Goal: Ask a question

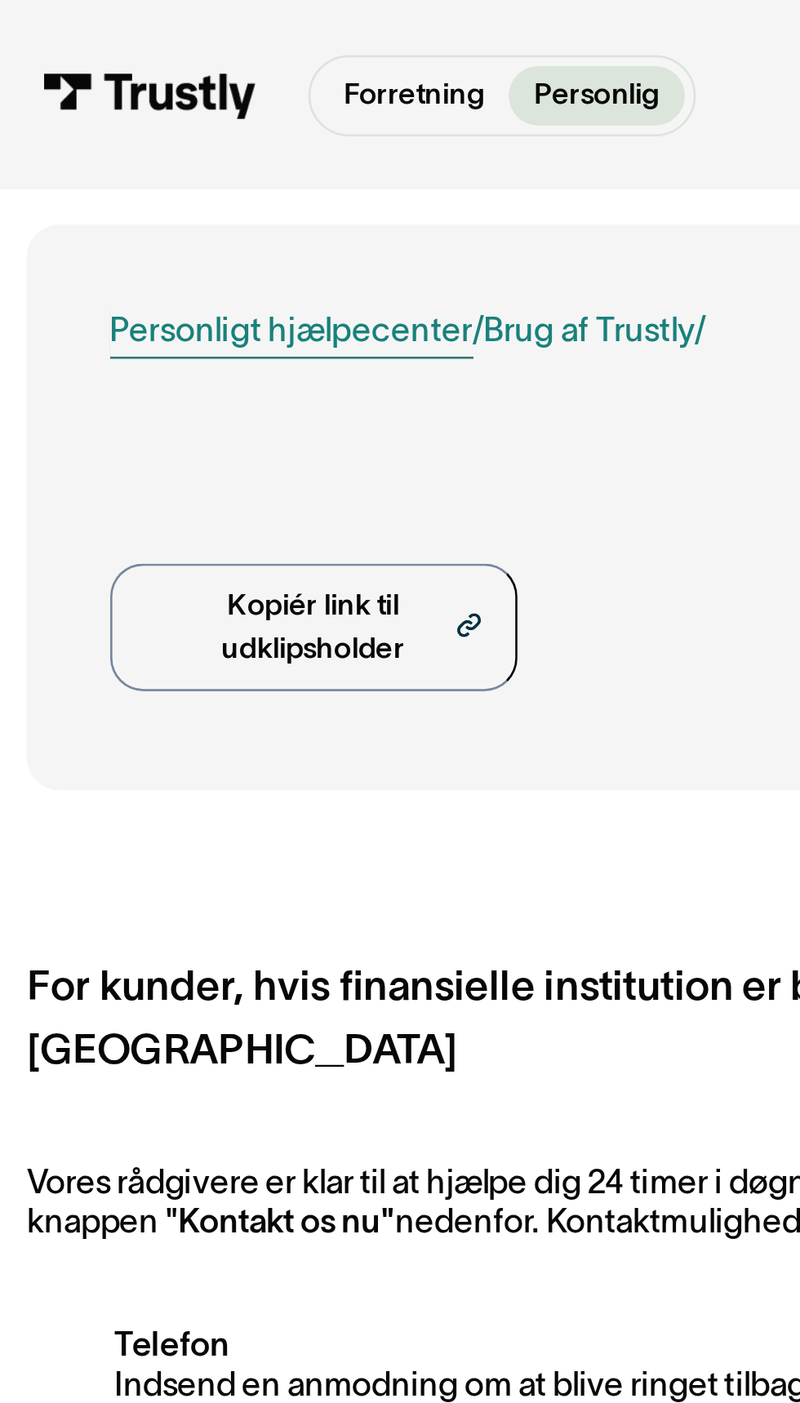
click at [129, 124] on font "Personligt hjælpecenter" at bounding box center [110, 122] width 135 height 14
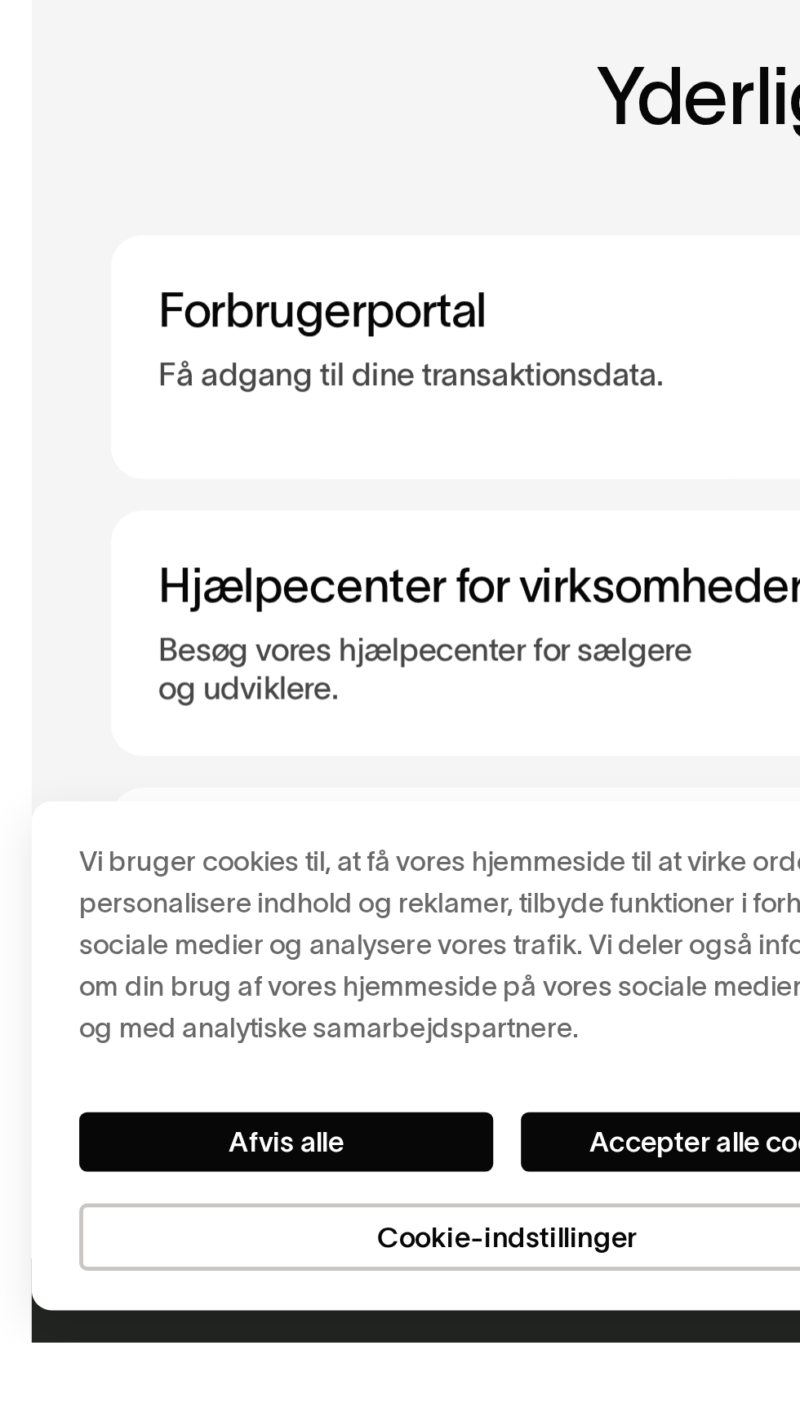
scroll to position [247, 0]
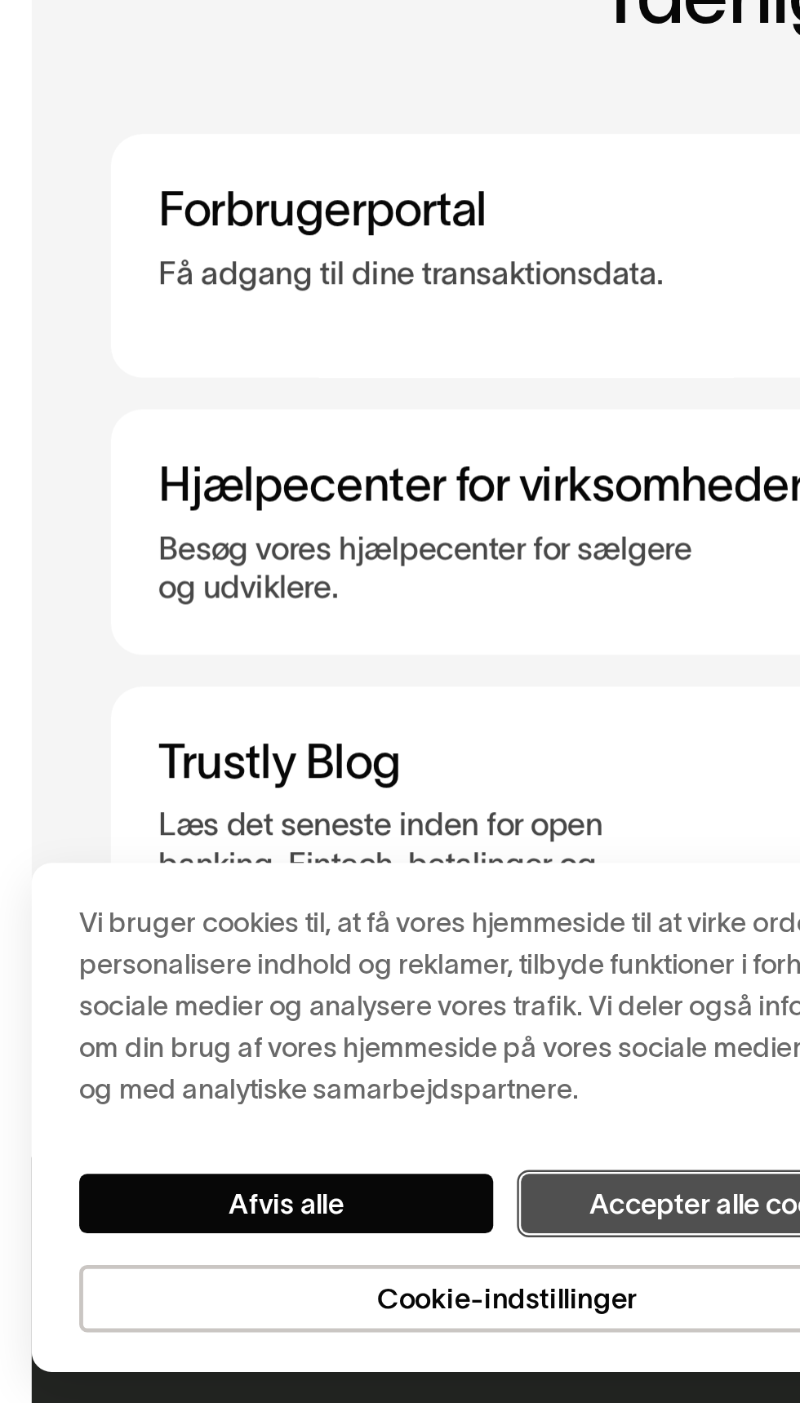
click at [284, 1320] on font "Accepter alle cookies" at bounding box center [300, 1320] width 114 height 13
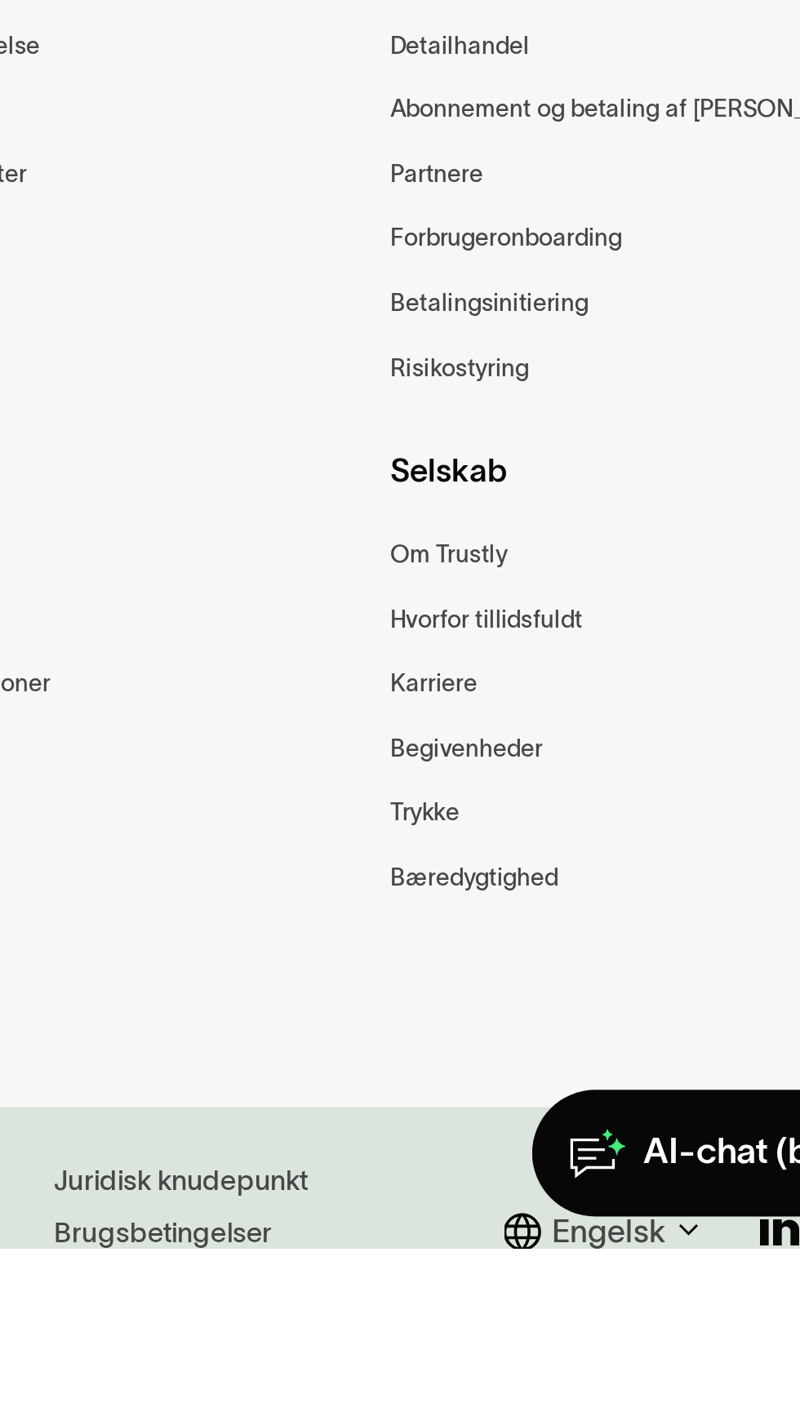
scroll to position [1074, 0]
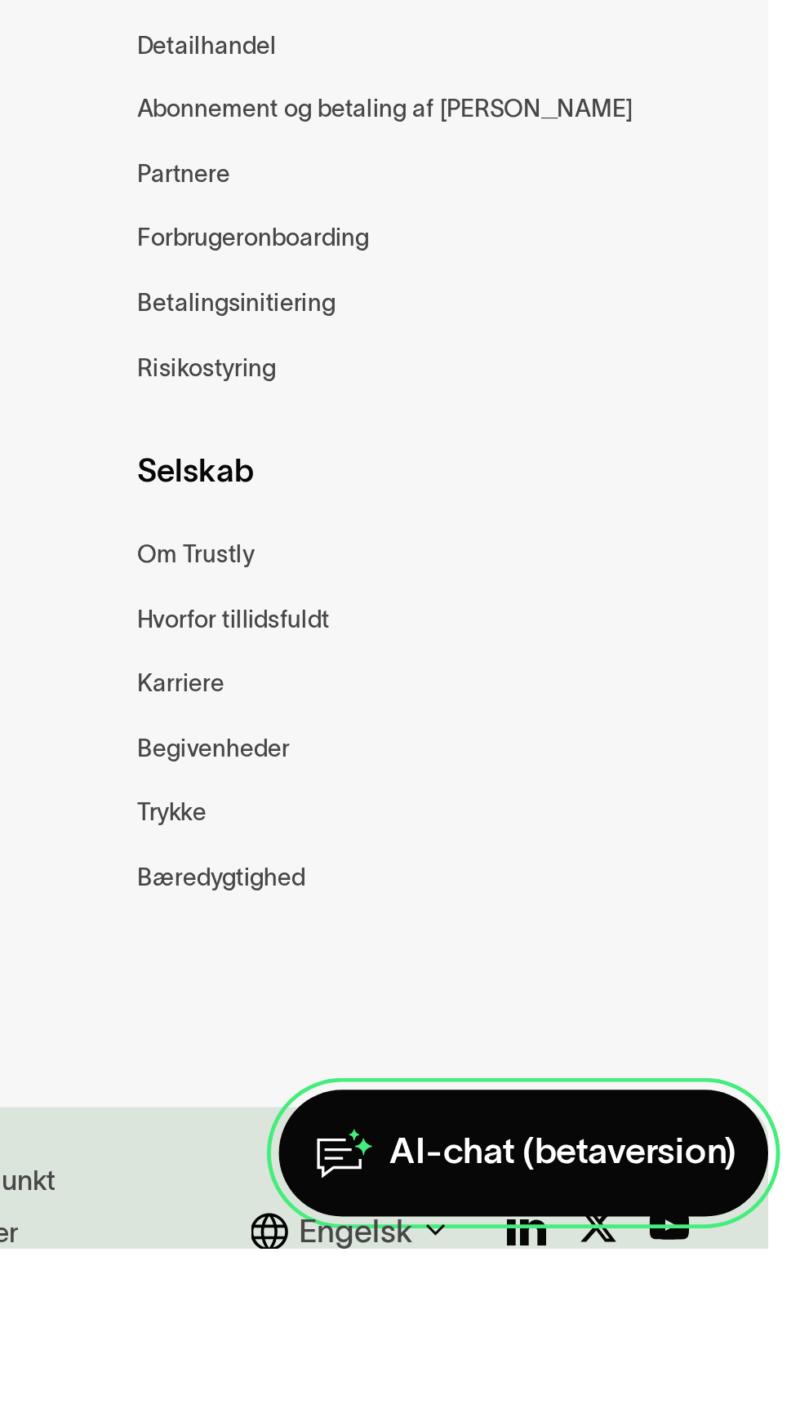
click at [672, 1371] on font "AI-chat (betaversion)" at bounding box center [702, 1363] width 143 height 16
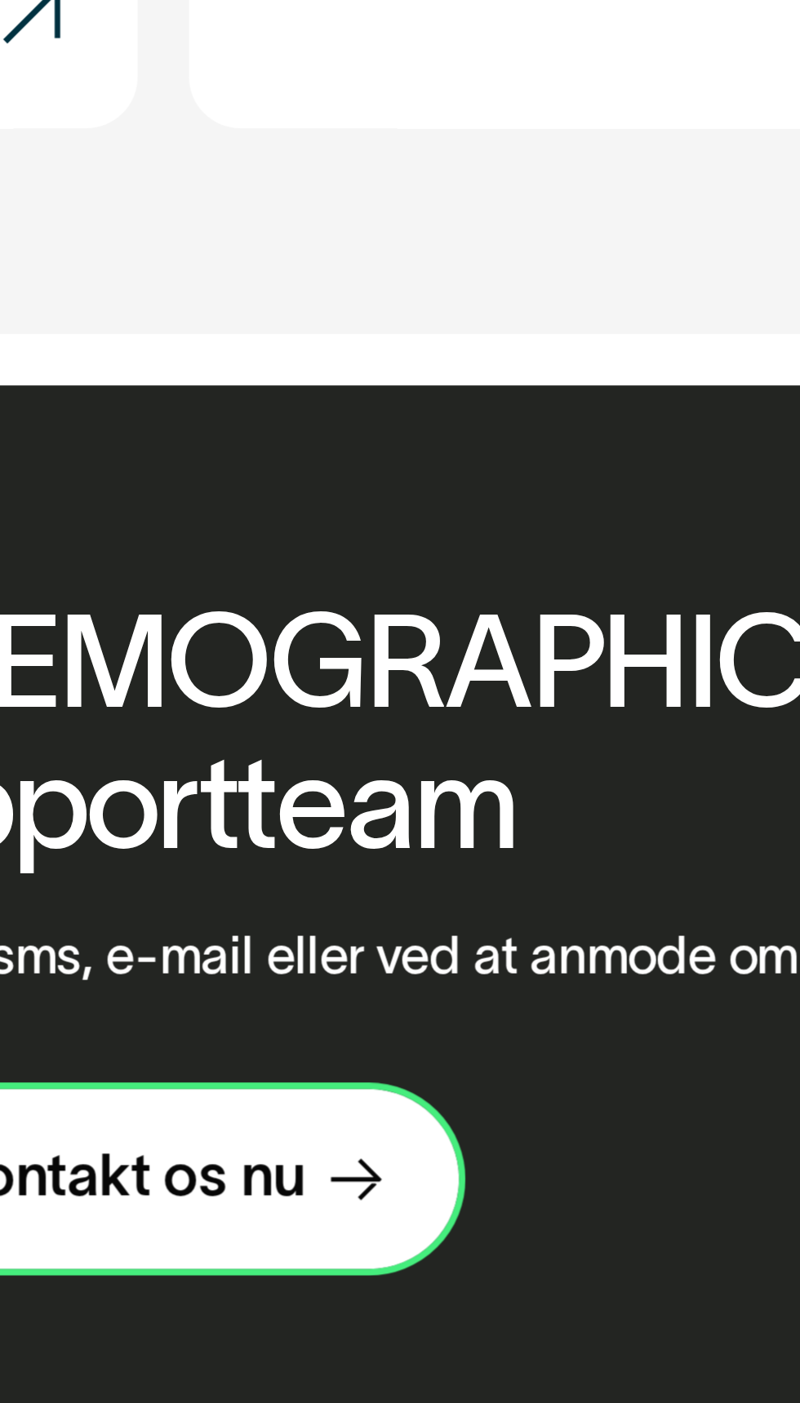
click at [450, 658] on icon at bounding box center [448, 663] width 13 height 11
